Goal: Information Seeking & Learning: Learn about a topic

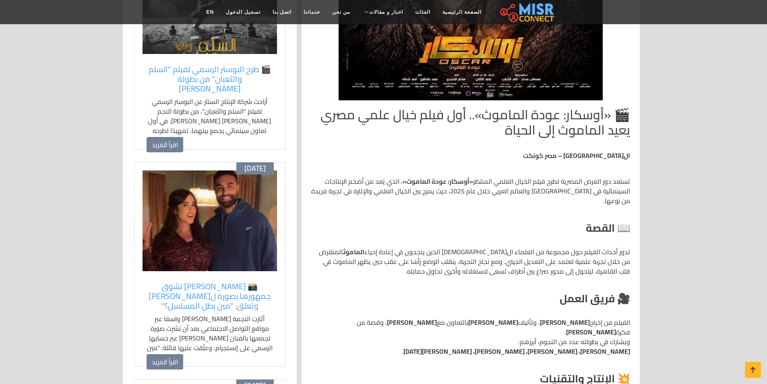
scroll to position [121, 0]
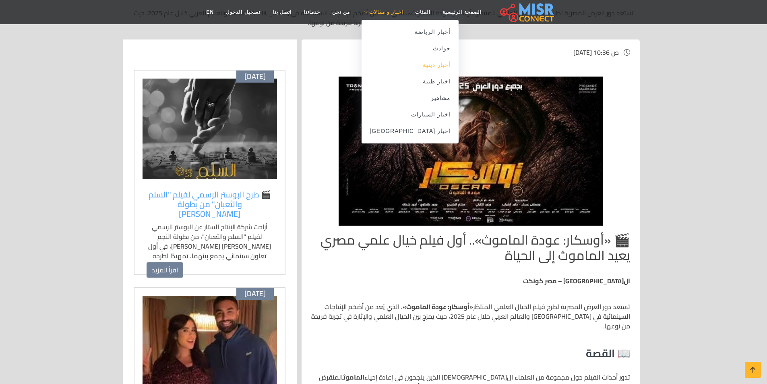
click at [418, 67] on link "أخبار دينية" at bounding box center [410, 65] width 97 height 17
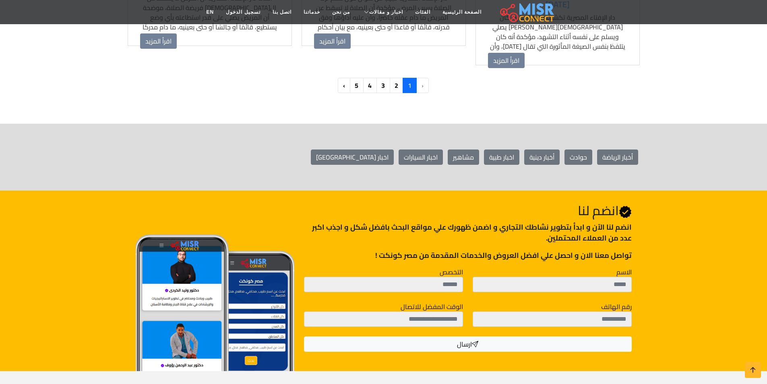
scroll to position [806, 0]
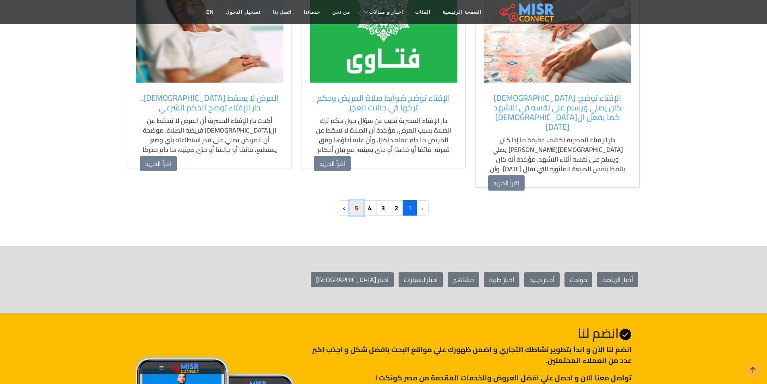
click at [357, 200] on link "5" at bounding box center [357, 207] width 14 height 15
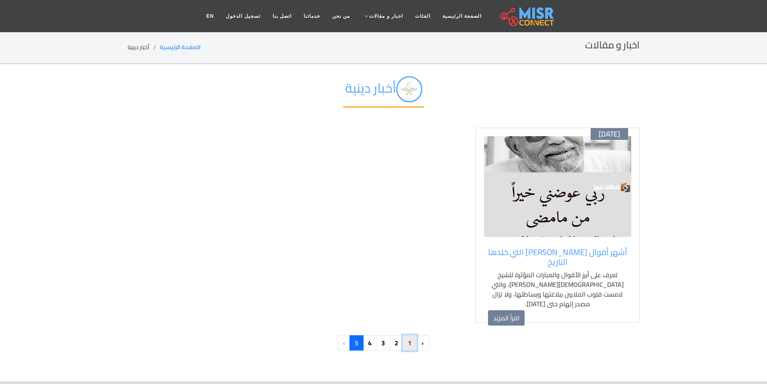
click at [409, 339] on link "1" at bounding box center [410, 342] width 14 height 15
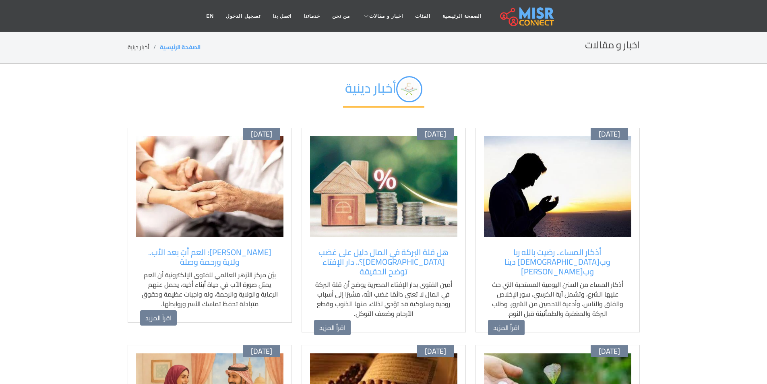
click at [580, 192] on img at bounding box center [557, 186] width 147 height 101
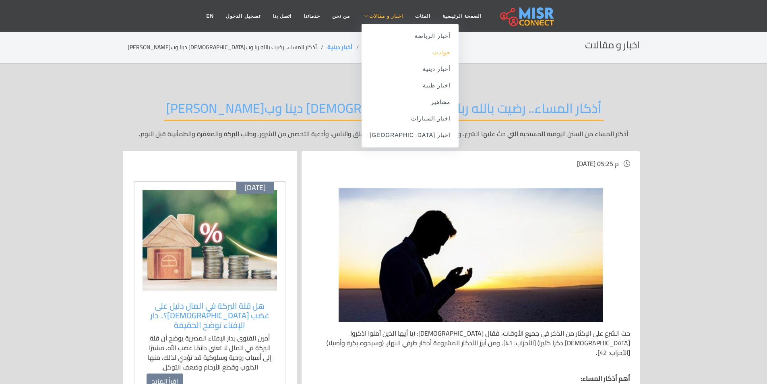
click at [423, 52] on link "حوادث" at bounding box center [410, 52] width 97 height 17
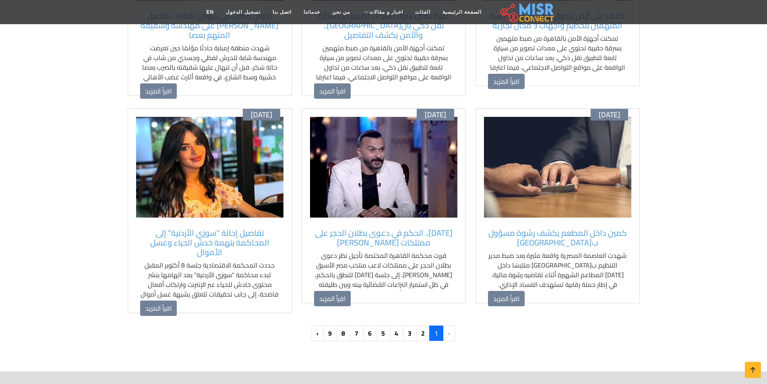
scroll to position [685, 0]
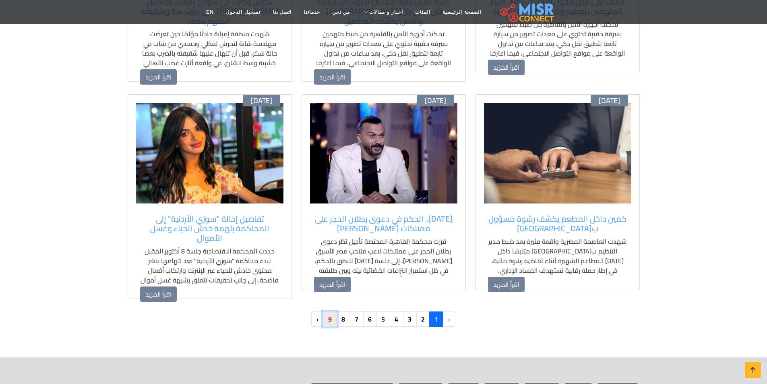
click at [334, 317] on link "9" at bounding box center [330, 318] width 14 height 15
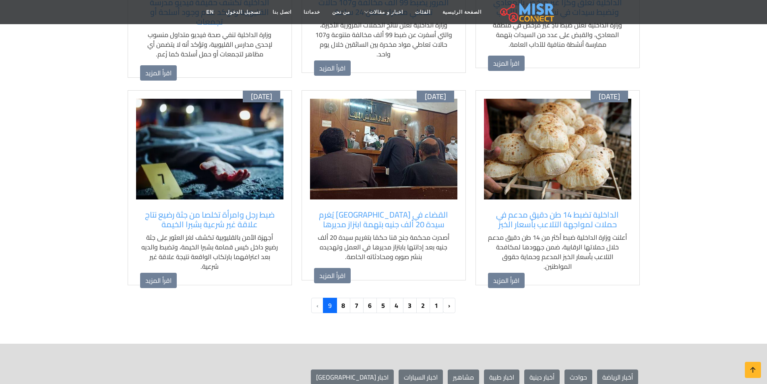
scroll to position [403, 0]
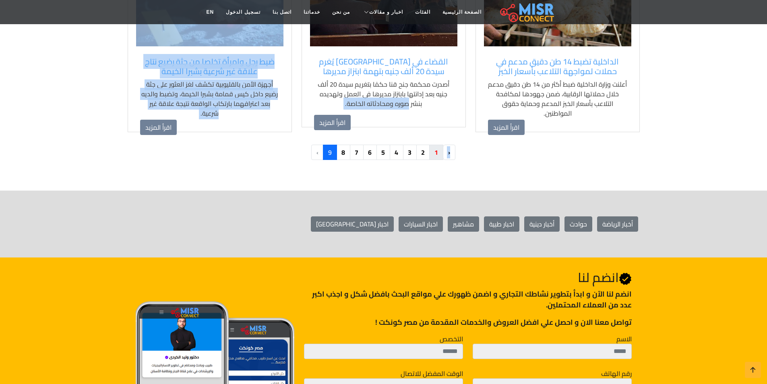
drag, startPoint x: 439, startPoint y: 144, endPoint x: 439, endPoint y: 151, distance: 7.7
click at [439, 151] on link "1" at bounding box center [436, 152] width 14 height 15
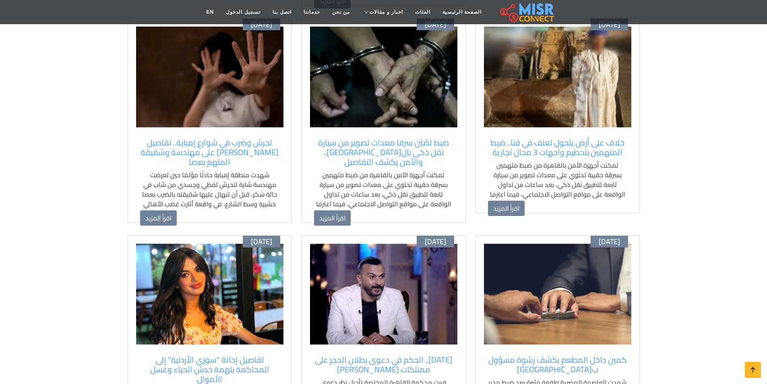
scroll to position [685, 0]
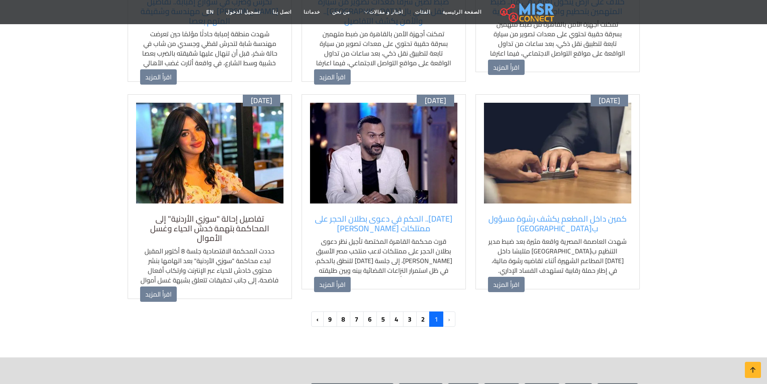
click at [198, 223] on h5 "تفاصيل إحالة "سوزي الأردنية" إلى المحاكمة بتهمة خدش الحياء وغسل الأموال" at bounding box center [209, 228] width 139 height 29
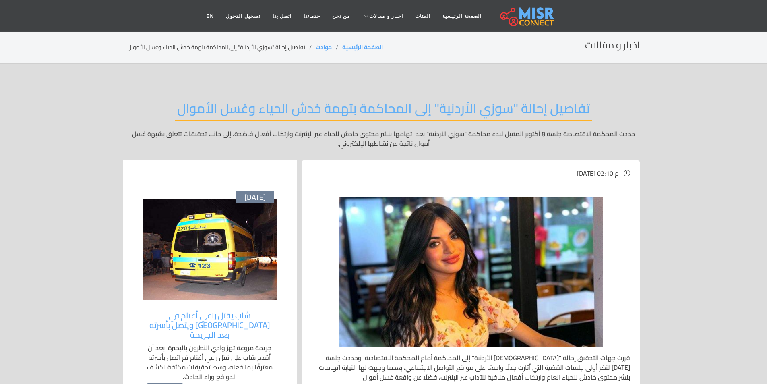
click at [396, 100] on h2 "تفاصيل إحالة "سوزي الأردنية" إلى المحاكمة بتهمة خدش الحياء وغسل الأموال" at bounding box center [383, 110] width 417 height 21
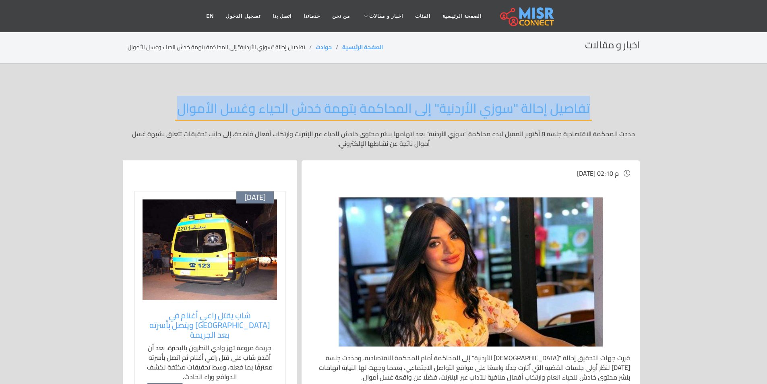
click at [396, 100] on h2 "تفاصيل إحالة "سوزي الأردنية" إلى المحاكمة بتهمة خدش الحياء وغسل الأموال" at bounding box center [383, 110] width 417 height 21
